Goal: Transaction & Acquisition: Purchase product/service

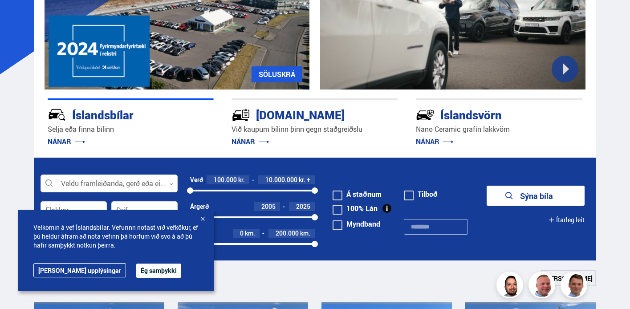
scroll to position [121, 0]
click at [136, 275] on button "Ég samþykki" at bounding box center [158, 271] width 45 height 14
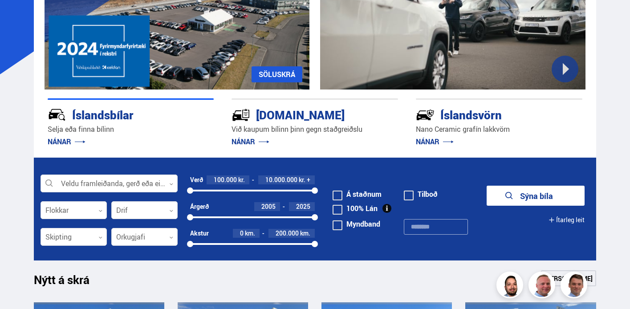
click at [90, 170] on form "Veldu framleiðanda, gerð eða eiginleika 0 Flokkar 0 Drif 0 Verð 100.000 kr. 10.…" at bounding box center [315, 209] width 562 height 103
click at [90, 182] on div at bounding box center [109, 184] width 137 height 18
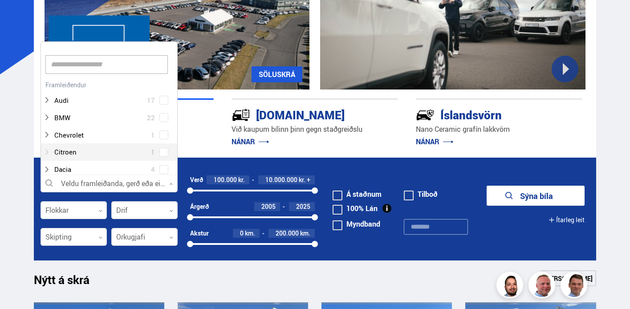
scroll to position [0, 0]
type input "***"
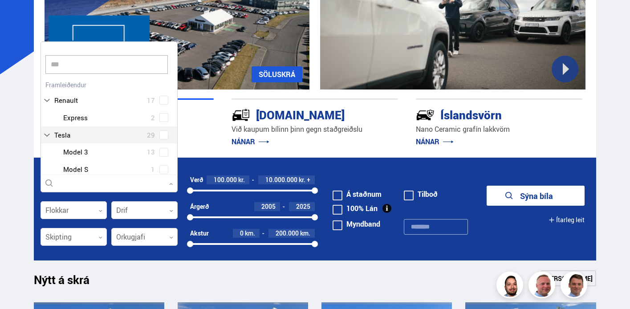
click at [68, 135] on div "Tesla 29 Tesla Model 3 13 Tesla Model S 1 Tesla Model X 6 Tesla Model Y 9" at bounding box center [109, 169] width 136 height 86
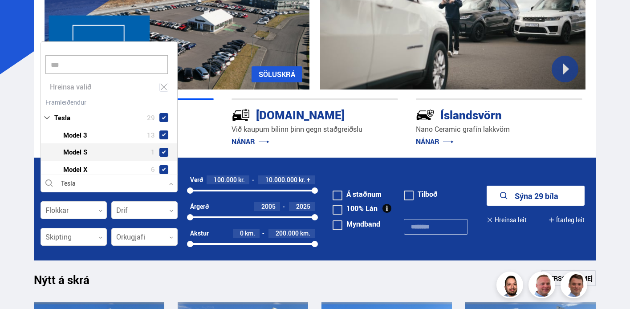
click at [69, 154] on div at bounding box center [118, 152] width 114 height 13
click at [162, 133] on span at bounding box center [164, 135] width 4 height 4
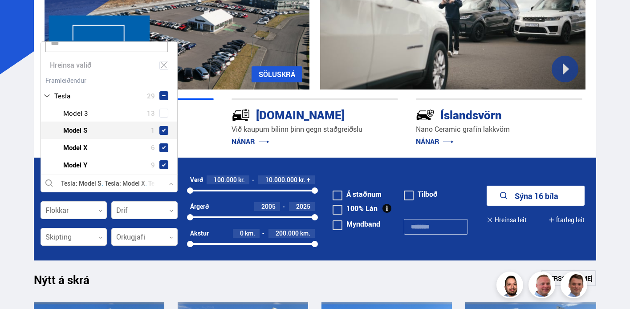
scroll to position [30, 0]
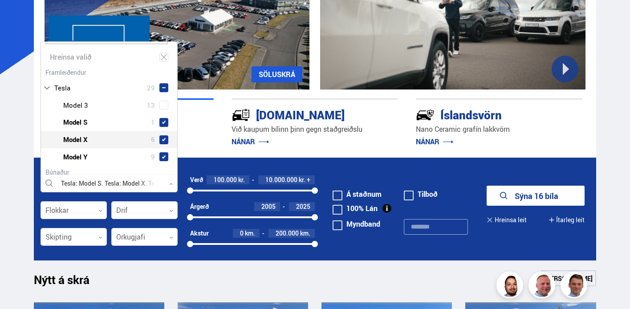
click at [160, 142] on span at bounding box center [163, 139] width 9 height 9
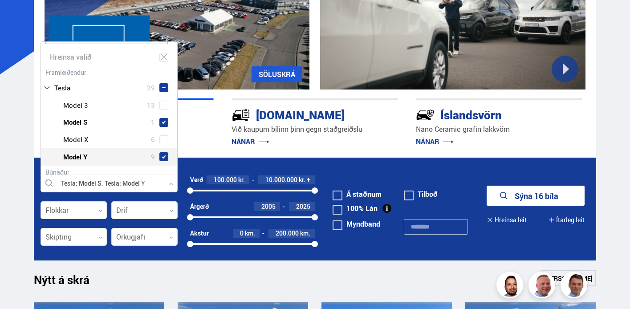
click at [160, 154] on span at bounding box center [163, 156] width 9 height 9
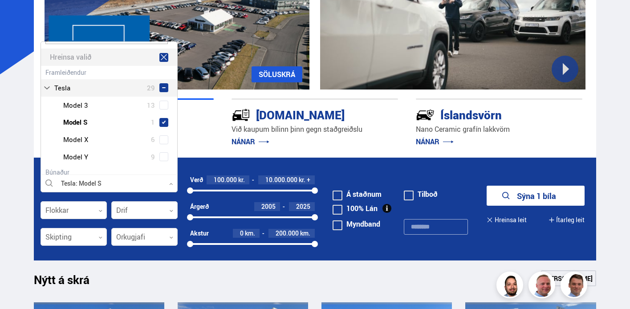
click at [160, 62] on div "Hreinsa valið" at bounding box center [109, 57] width 136 height 17
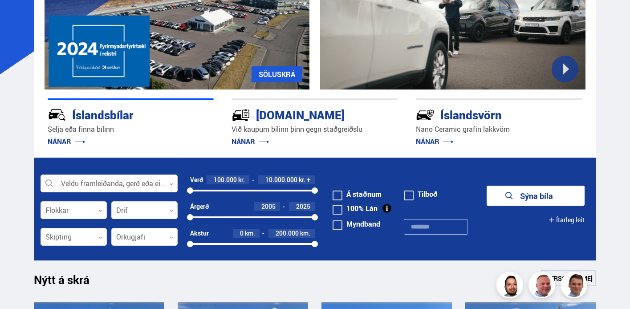
click at [544, 204] on button "Sýna bíla" at bounding box center [536, 196] width 98 height 20
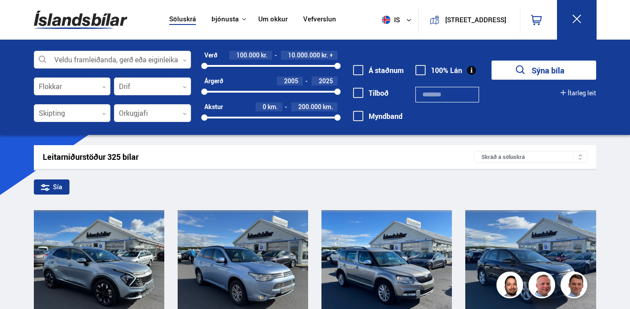
click at [95, 56] on div at bounding box center [113, 60] width 158 height 18
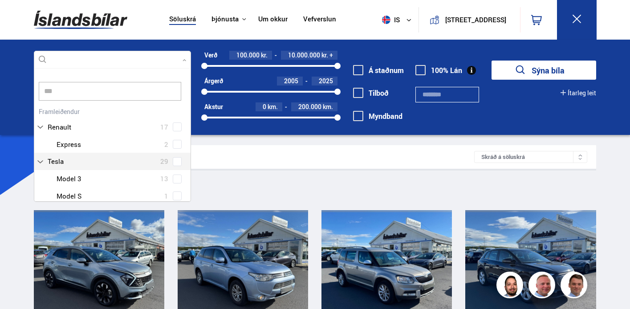
click at [86, 160] on div "Audi 17 BMW 22 Chevrolet 1 Citroen 1 Dacia 4 Ducati 1 Fiat 3 Ford 16 Hobby 1 Ho…" at bounding box center [112, 274] width 157 height 338
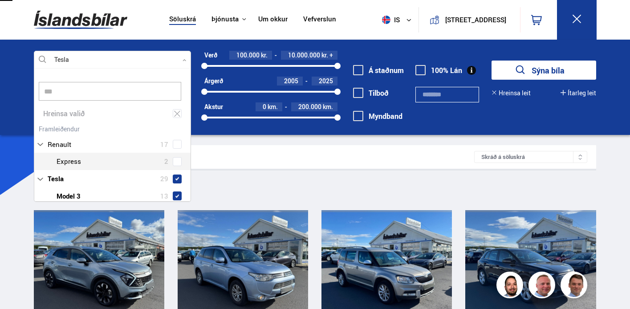
type input "***"
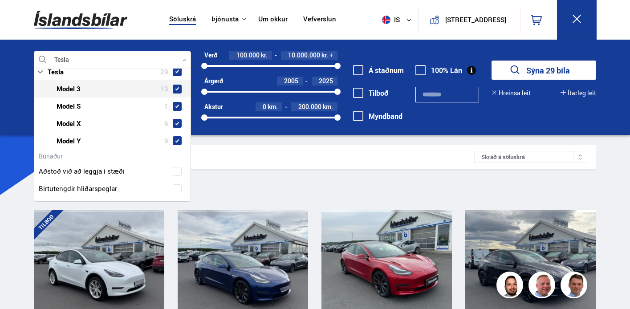
scroll to position [73, 0]
click at [581, 18] on icon at bounding box center [576, 18] width 11 height 11
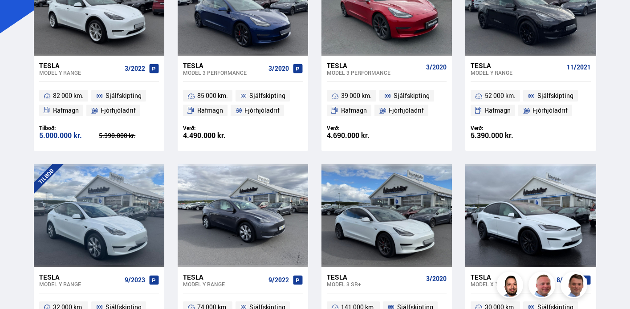
scroll to position [0, 0]
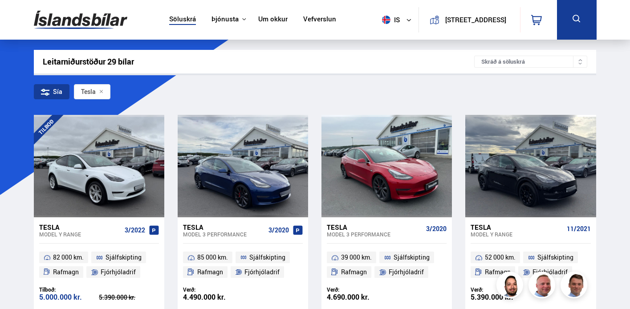
click at [51, 95] on div "Sía" at bounding box center [52, 91] width 36 height 15
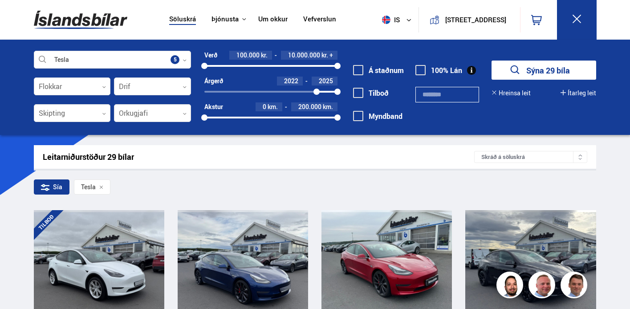
drag, startPoint x: 205, startPoint y: 91, endPoint x: 316, endPoint y: 87, distance: 111.4
click at [316, 87] on div "Árgerð 2022 2025 2022 2025" at bounding box center [270, 86] width 133 height 19
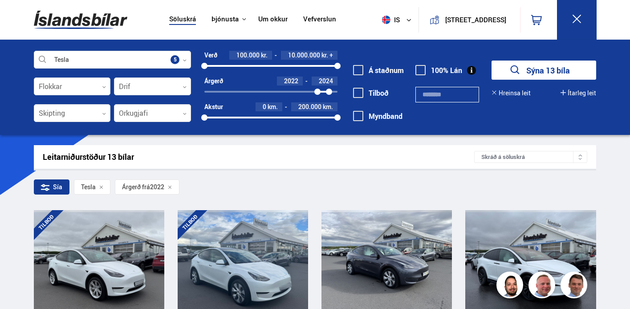
drag, startPoint x: 335, startPoint y: 91, endPoint x: 330, endPoint y: 91, distance: 5.8
click at [330, 91] on div at bounding box center [329, 92] width 6 height 6
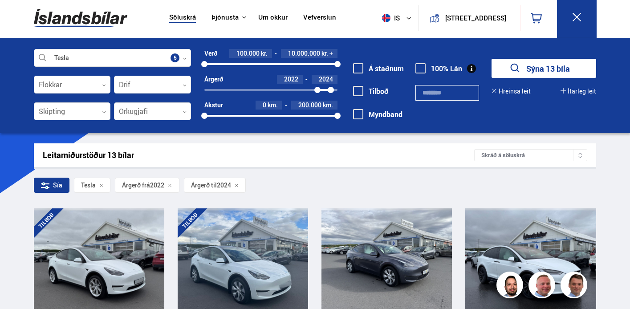
scroll to position [0, 0]
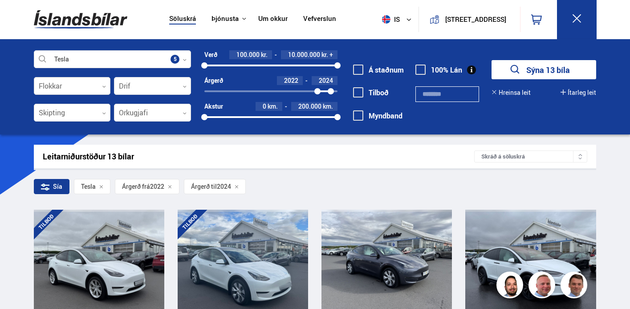
click at [67, 87] on div at bounding box center [72, 86] width 77 height 18
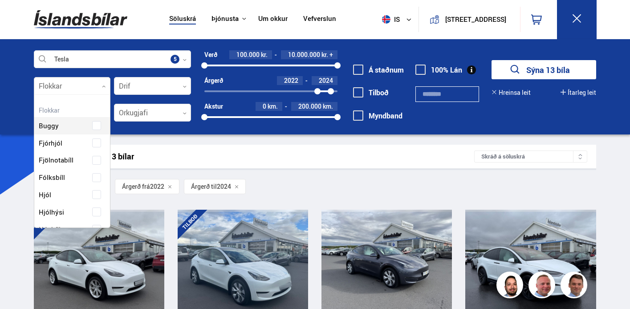
scroll to position [133, 74]
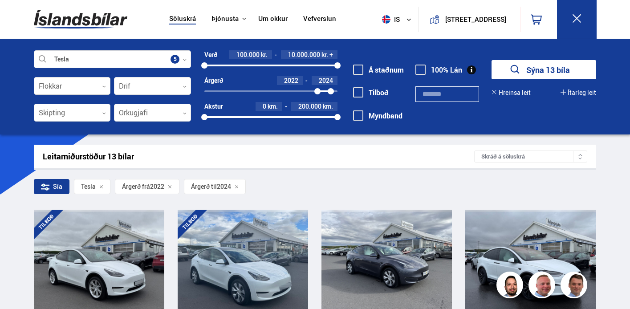
click at [66, 88] on div at bounding box center [72, 86] width 77 height 18
click at [122, 86] on div at bounding box center [152, 86] width 77 height 18
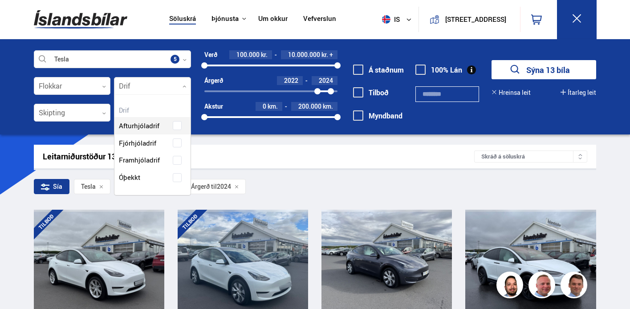
scroll to position [100, 76]
click at [122, 86] on div at bounding box center [152, 86] width 77 height 18
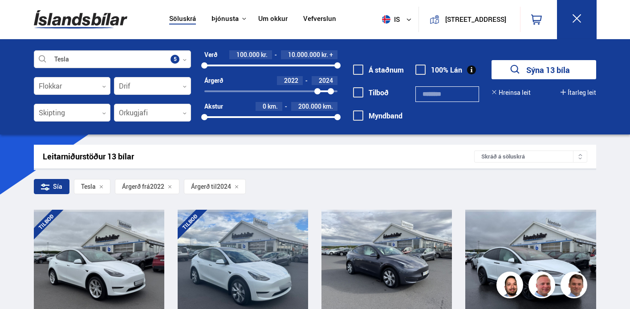
click at [116, 58] on div at bounding box center [113, 60] width 158 height 18
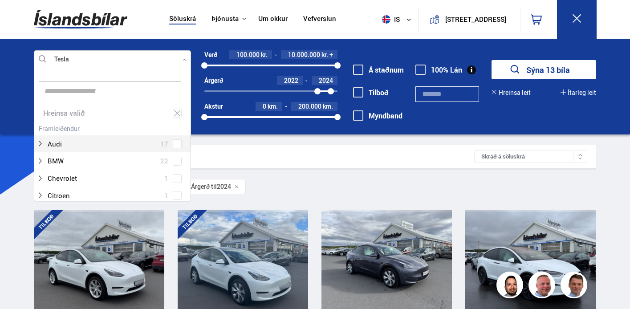
scroll to position [133, 155]
click at [88, 96] on input at bounding box center [110, 90] width 143 height 19
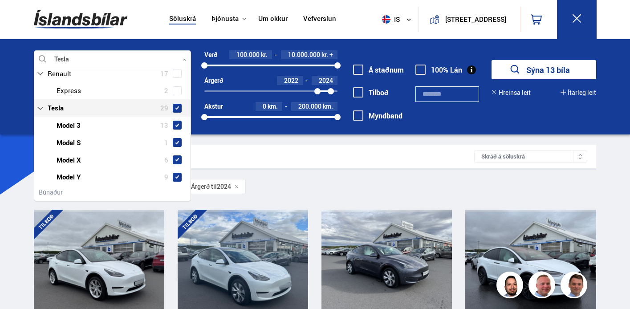
scroll to position [71, 0]
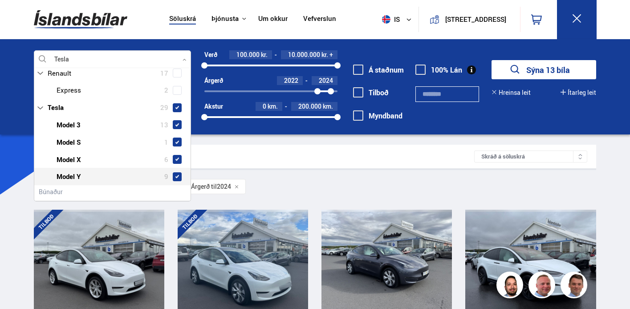
click at [175, 179] on span at bounding box center [177, 176] width 9 height 9
type input "***"
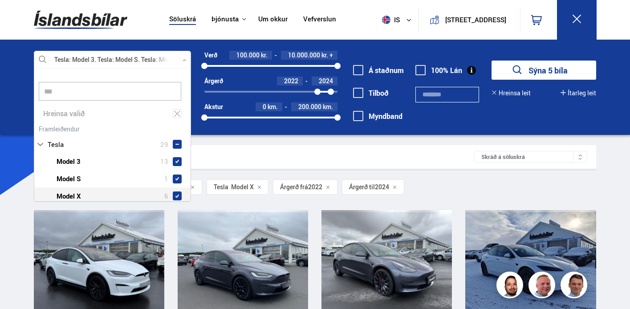
click at [173, 199] on span at bounding box center [177, 195] width 9 height 9
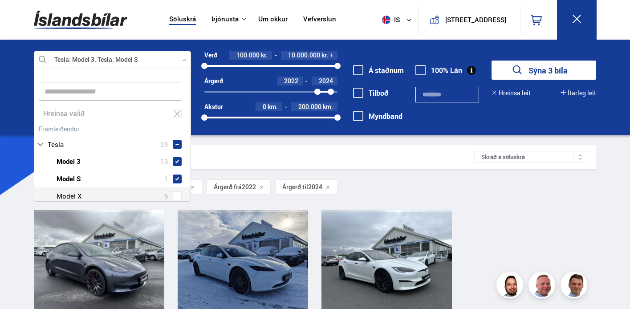
click at [444, 160] on div "Leitarniðurstöður 3 bílar" at bounding box center [259, 156] width 432 height 9
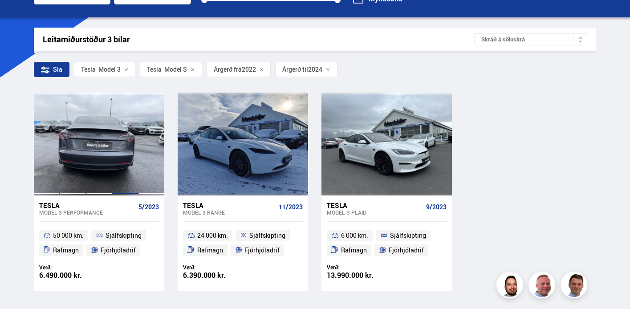
scroll to position [54, 0]
